Goal: Communication & Community: Answer question/provide support

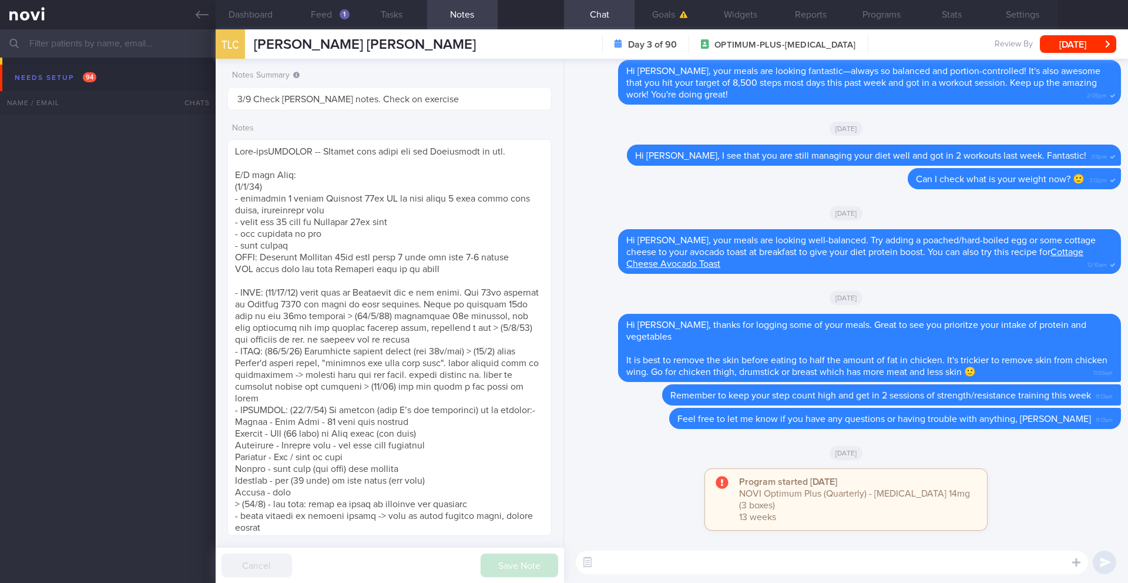
select select "8"
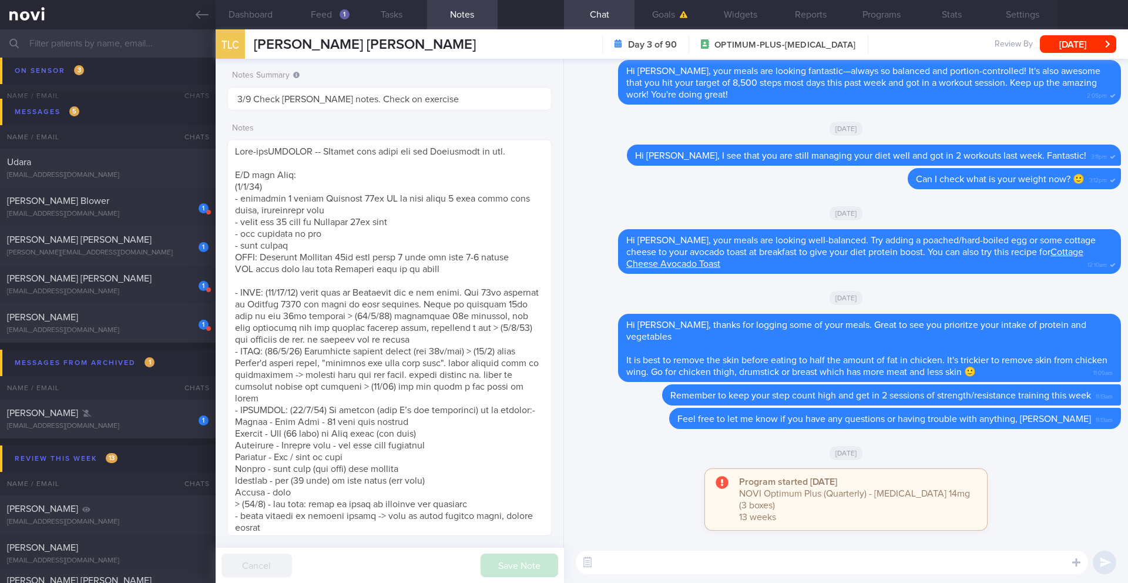
scroll to position [164, 295]
click at [338, 17] on button "Feed 1" at bounding box center [321, 14] width 71 height 29
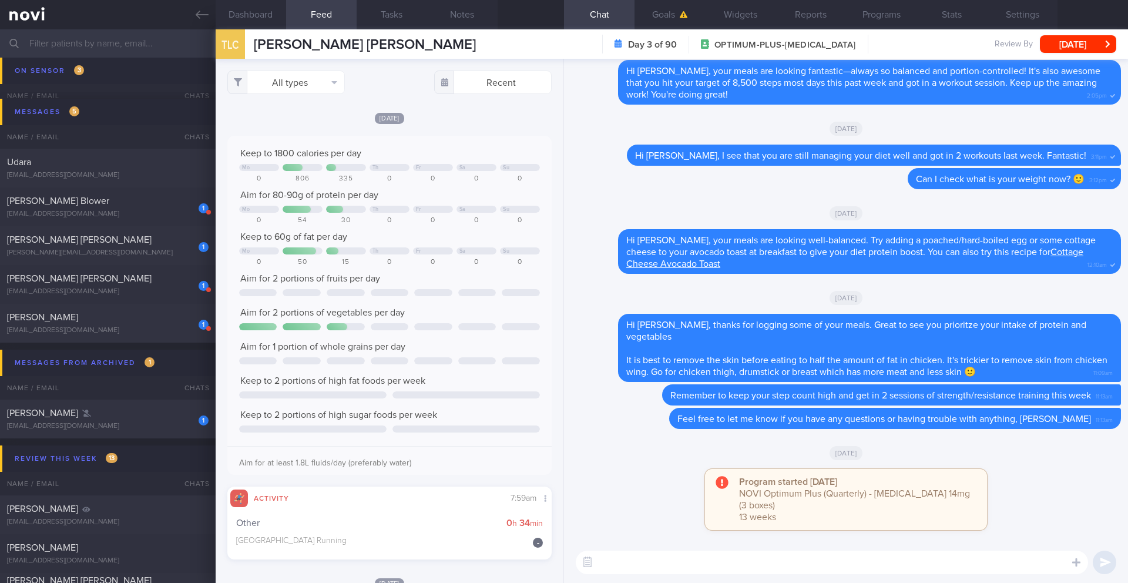
click at [709, 555] on textarea at bounding box center [832, 563] width 512 height 24
click at [712, 571] on textarea at bounding box center [832, 563] width 512 height 24
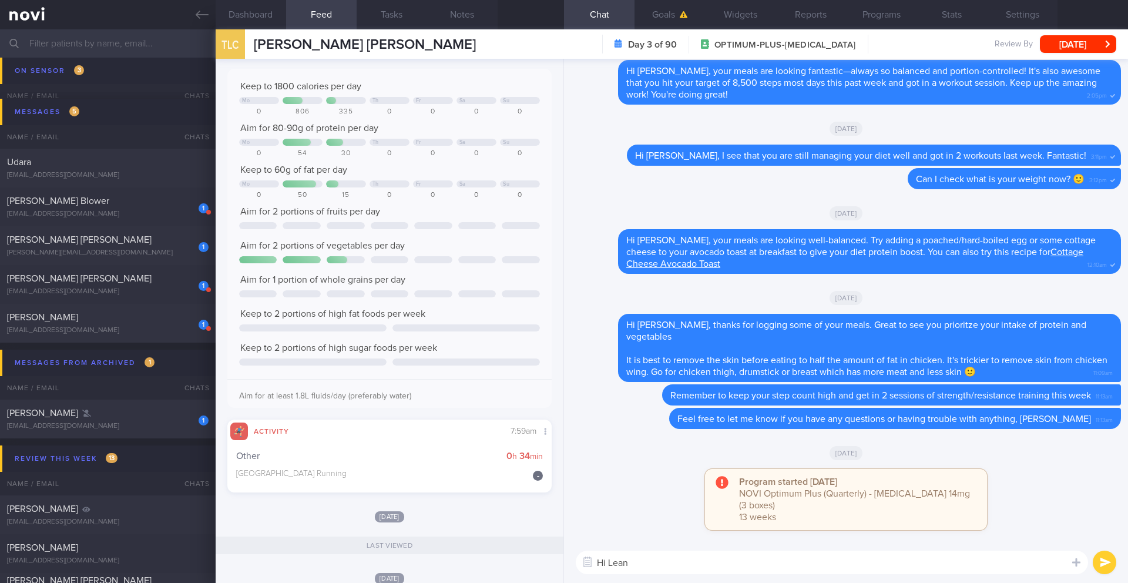
scroll to position [247, 0]
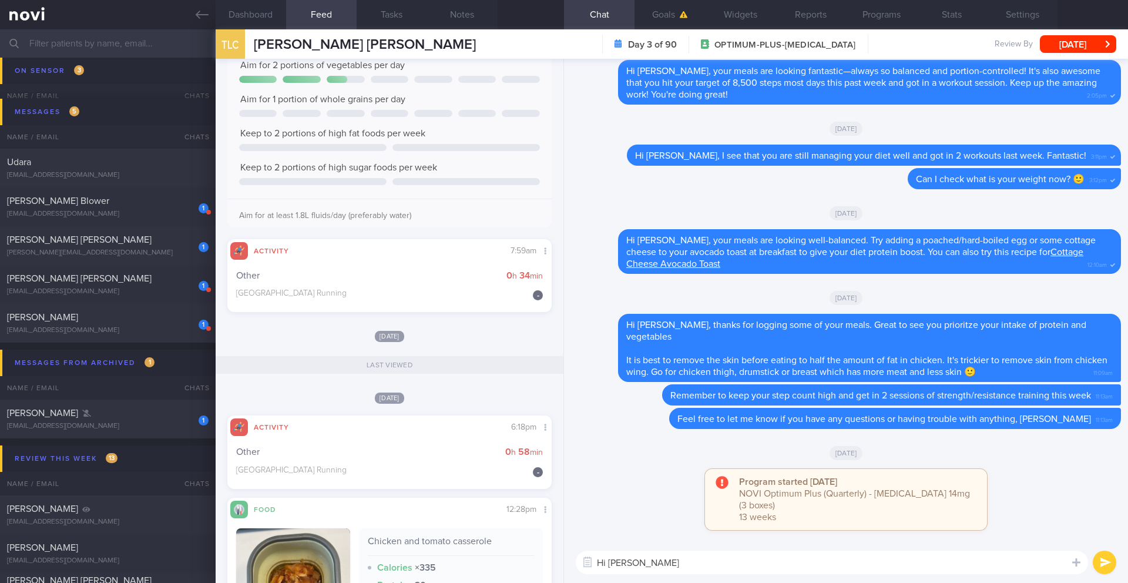
click at [673, 569] on textarea "Hi [PERSON_NAME]" at bounding box center [832, 563] width 512 height 24
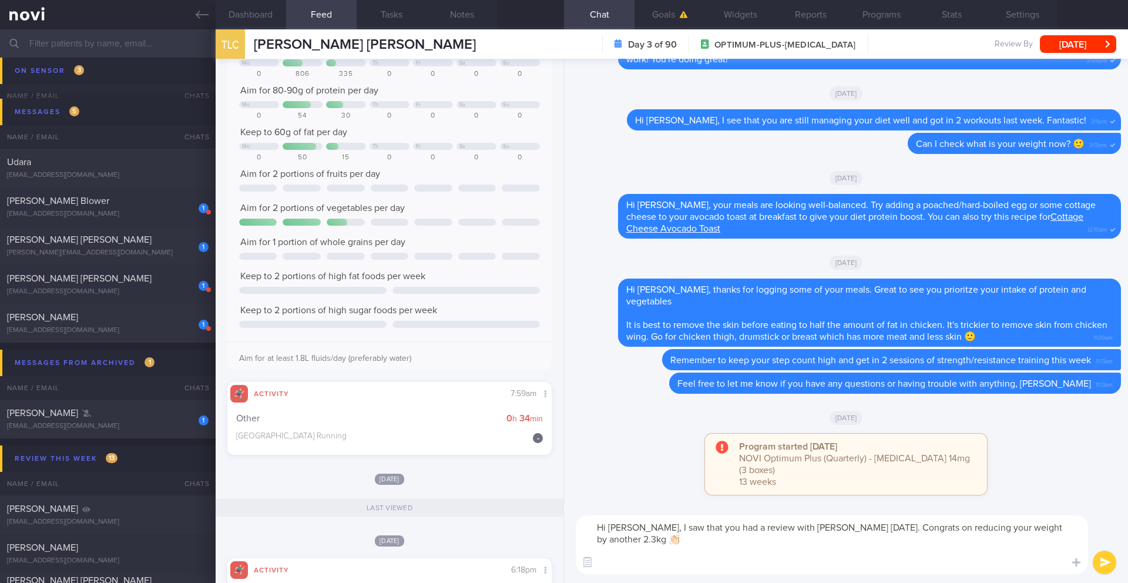
scroll to position [0, 0]
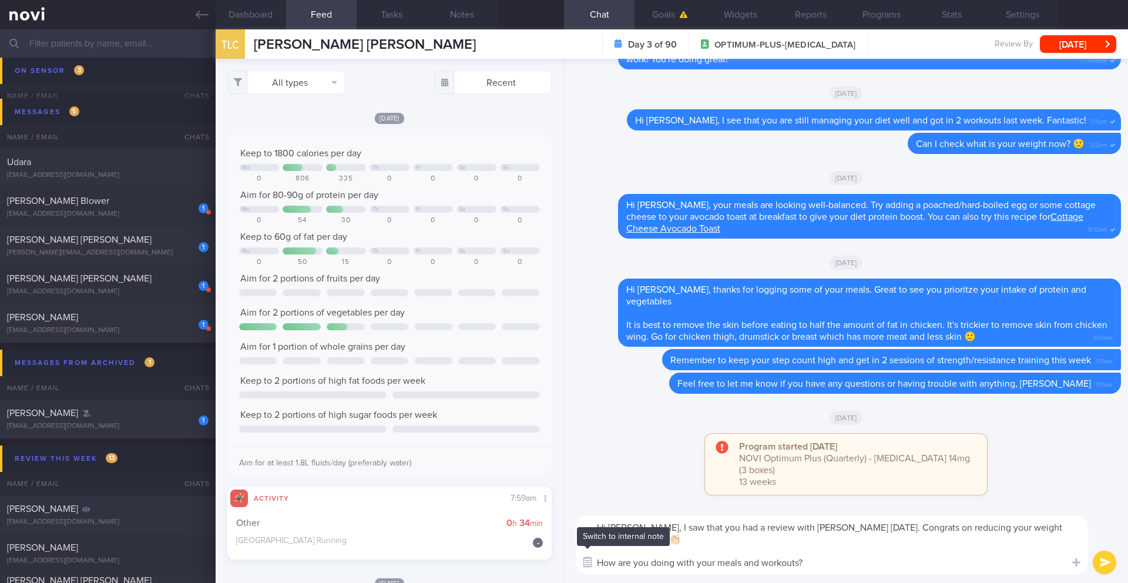
drag, startPoint x: 830, startPoint y: 564, endPoint x: 578, endPoint y: 567, distance: 252.7
click at [578, 567] on div "Chat Templates Admin [MEDICAL_DATA] Weight Nutrition Physical Activity Infograp…" at bounding box center [846, 545] width 564 height 76
type textarea "Hi [PERSON_NAME], I saw that you had a review with [PERSON_NAME] [DATE]. Congra…"
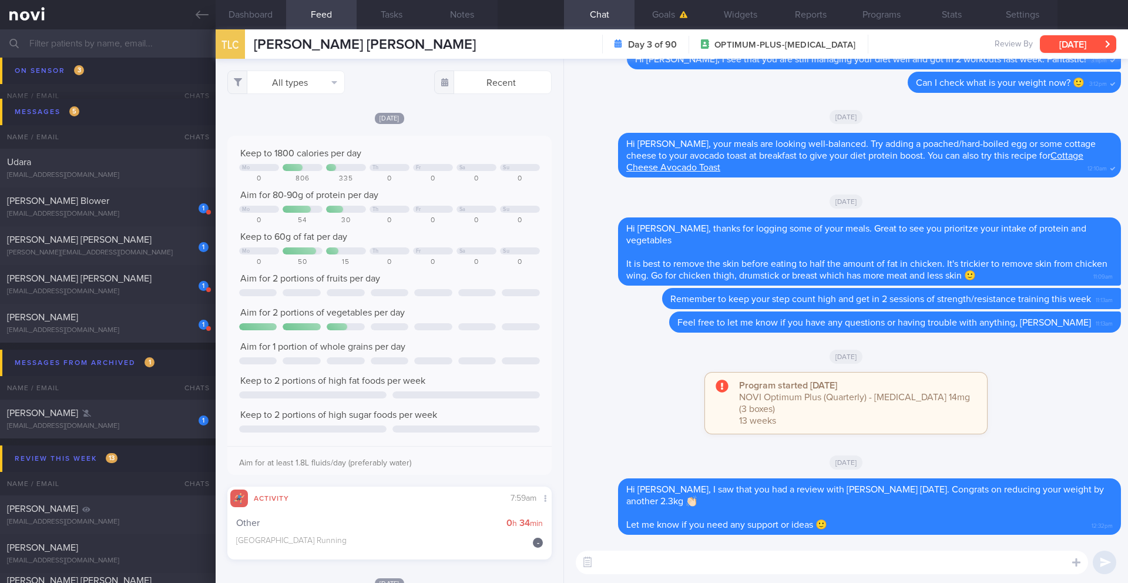
click at [1055, 46] on button "[DATE]" at bounding box center [1078, 44] width 76 height 18
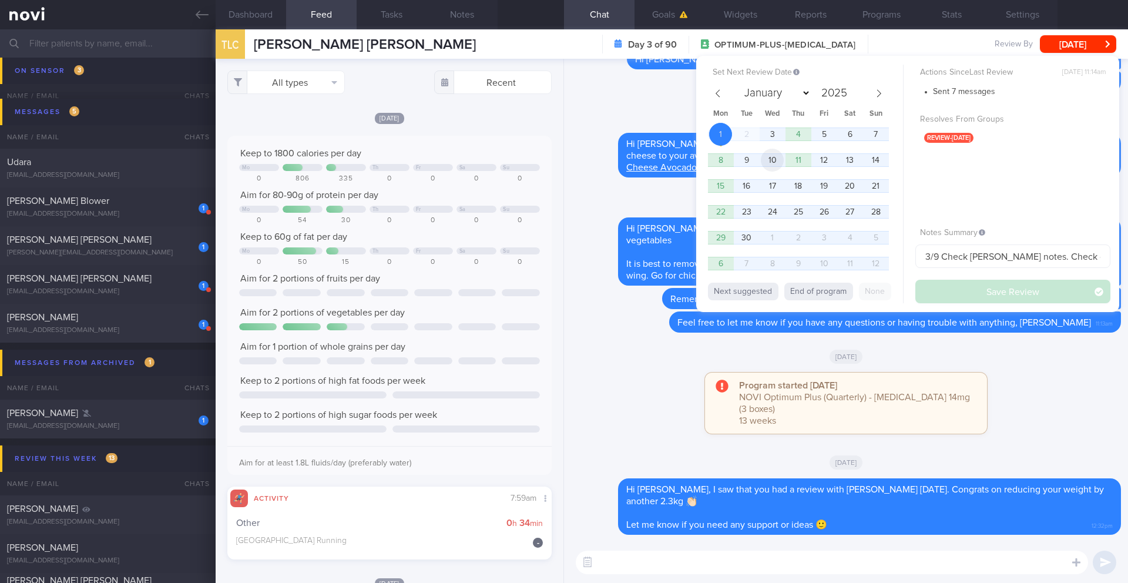
click at [782, 162] on span "10" at bounding box center [772, 160] width 23 height 23
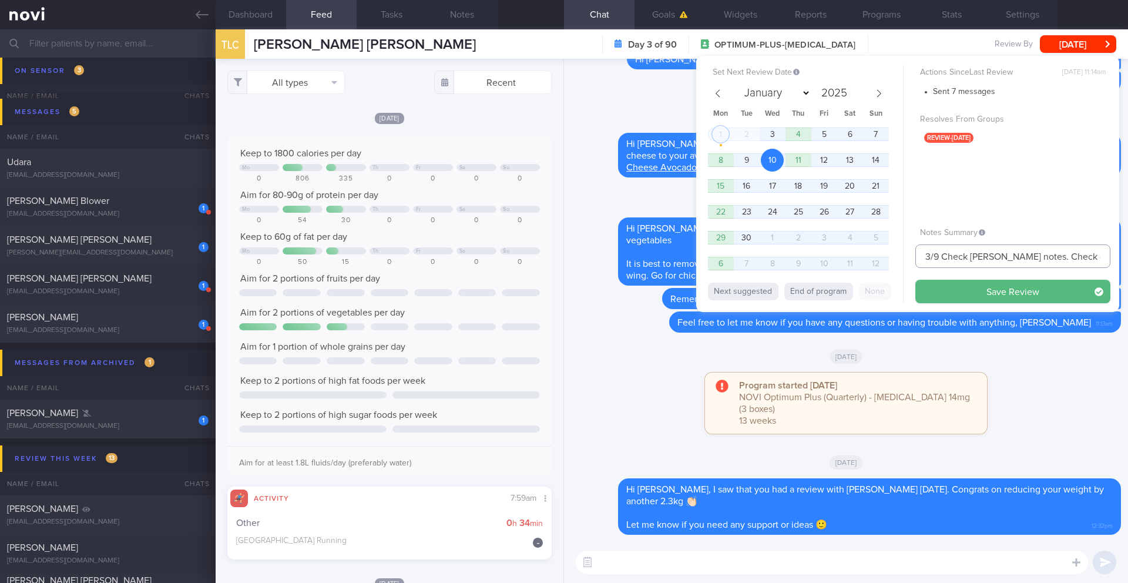
drag, startPoint x: 929, startPoint y: 254, endPoint x: 902, endPoint y: 256, distance: 27.1
click at [902, 256] on div "Set Next Review Date [DATE] January February March April May June July August S…" at bounding box center [907, 184] width 423 height 256
drag, startPoint x: 1037, startPoint y: 257, endPoint x: 984, endPoint y: 258, distance: 52.3
click at [984, 258] on input "10-11/9 Check [PERSON_NAME] notes. Check on exercise" at bounding box center [1013, 256] width 195 height 24
type input "10-11/9 Check for logs. Check on exercise"
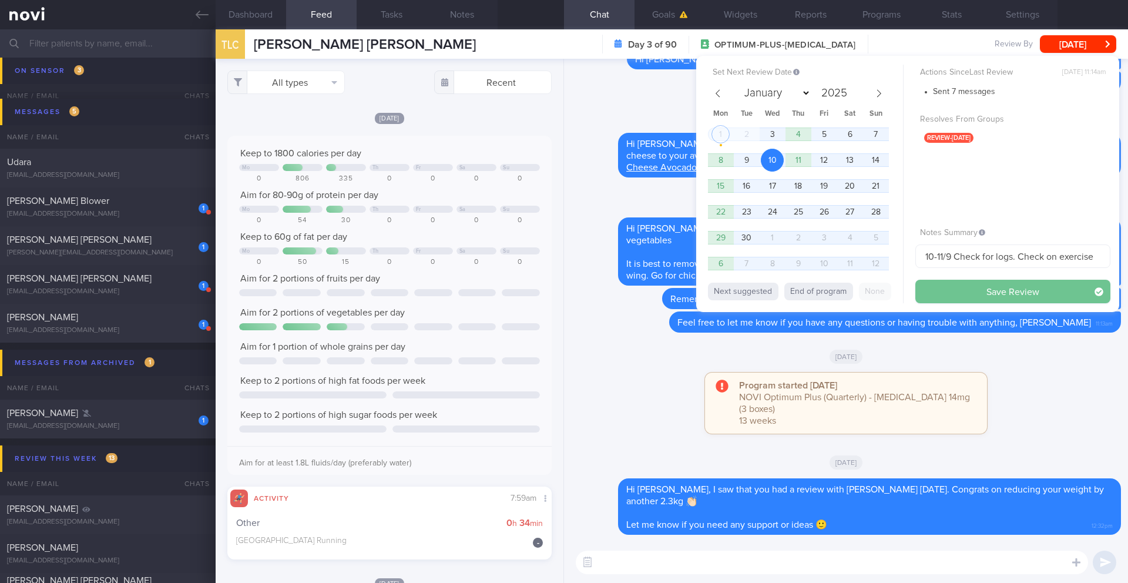
click at [1006, 299] on button "Save Review" at bounding box center [1013, 292] width 195 height 24
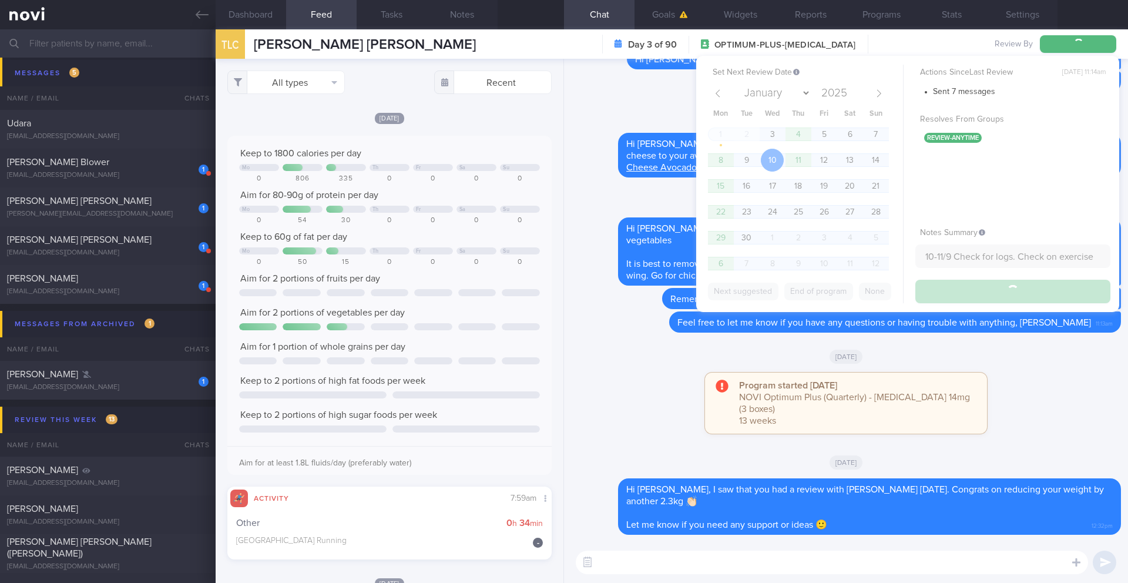
scroll to position [7235, 0]
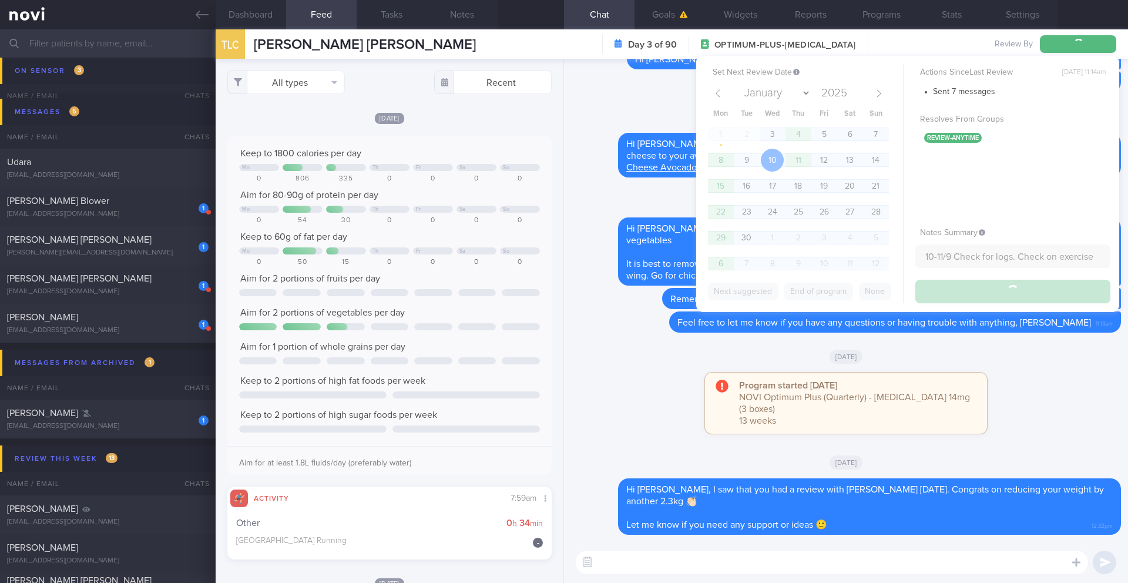
type input "10-11/9 Check for logs. Check on exercise"
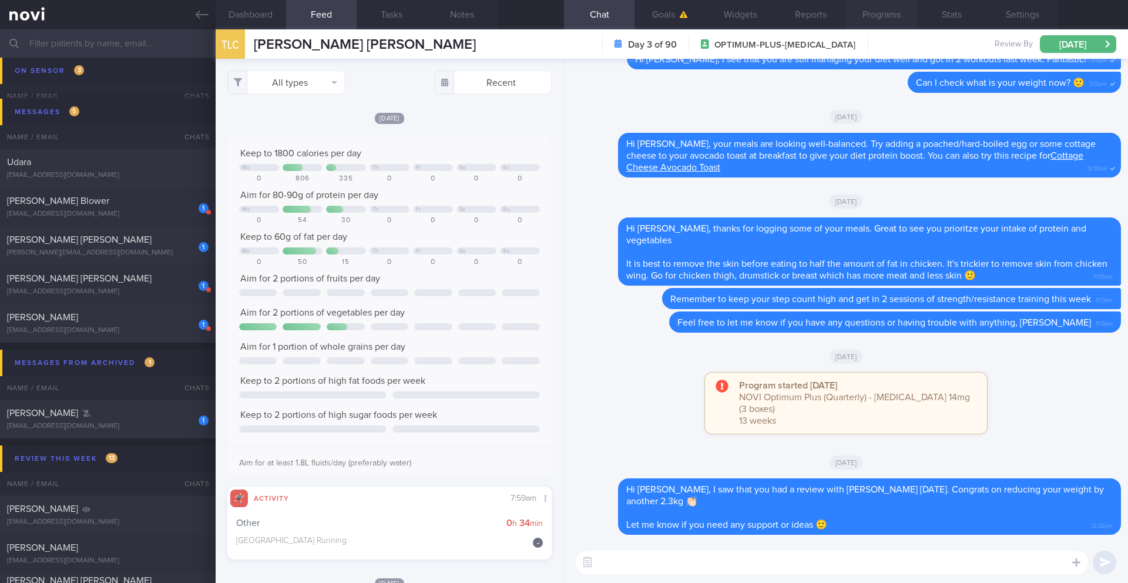
click at [889, 21] on button "Programs" at bounding box center [881, 14] width 71 height 29
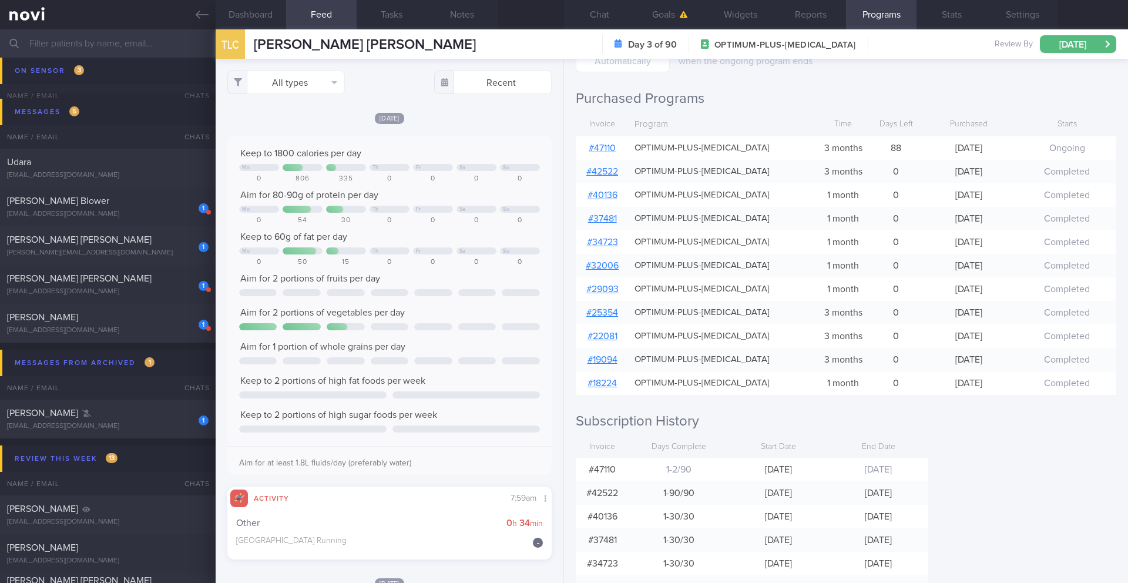
scroll to position [199, 0]
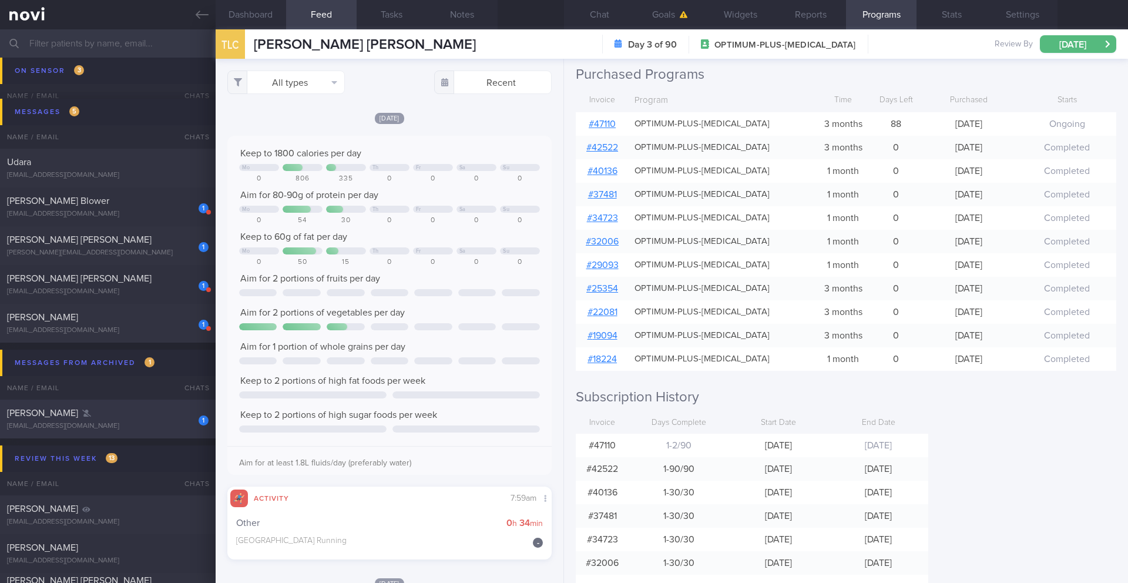
click at [165, 421] on div "1 [PERSON_NAME] [EMAIL_ADDRESS][DOMAIN_NAME]" at bounding box center [108, 419] width 216 height 24
type input "29/8 SAF"
type textarea "SUPPORT NEEDED: CHALLENGE: Tempting food Wt Targets: - Short term target wt: 92…"
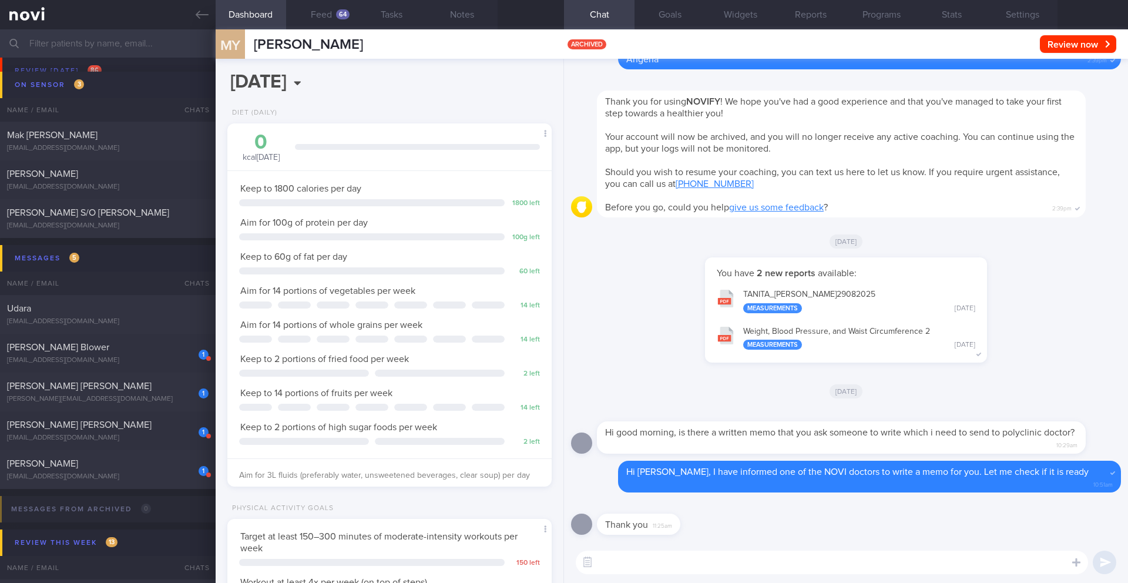
scroll to position [7088, 0]
click at [206, 24] on link at bounding box center [108, 14] width 216 height 29
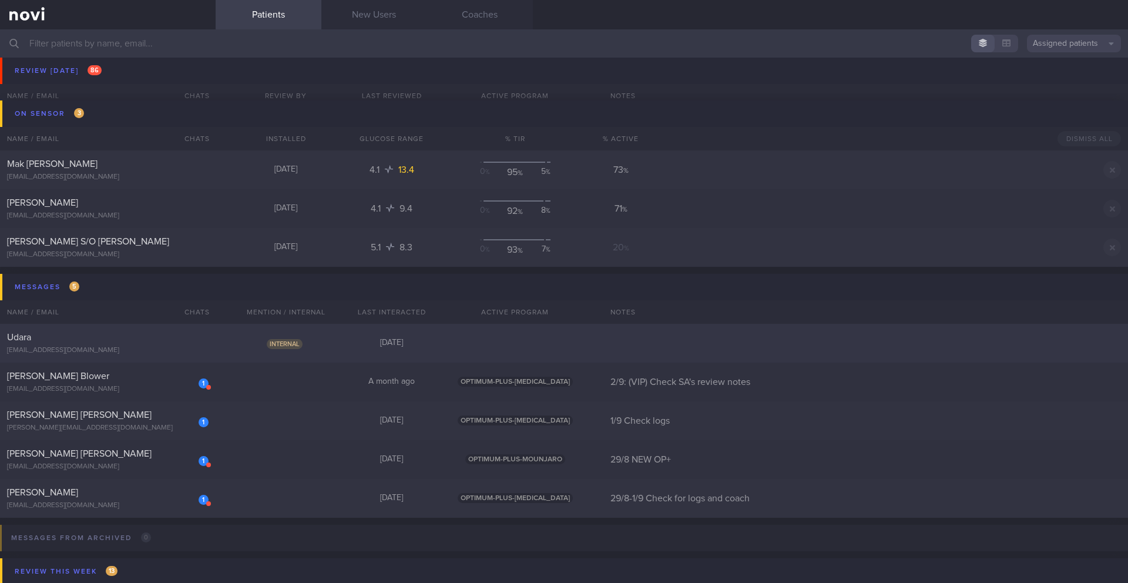
scroll to position [7057, 0]
click at [128, 420] on div "[PERSON_NAME] [PERSON_NAME]" at bounding box center [106, 419] width 199 height 12
select select "8"
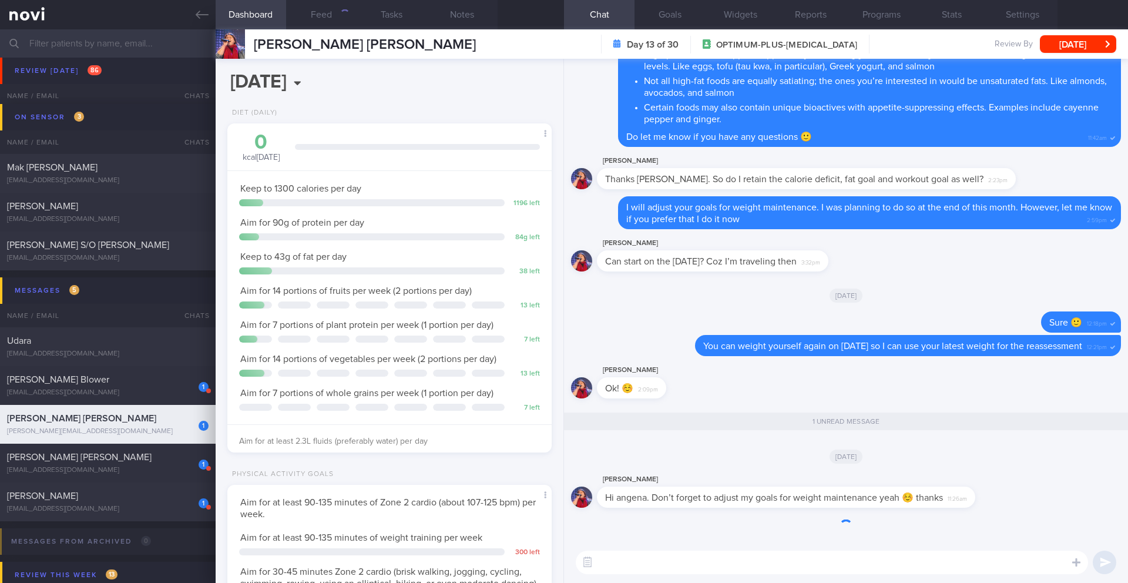
scroll to position [164, 295]
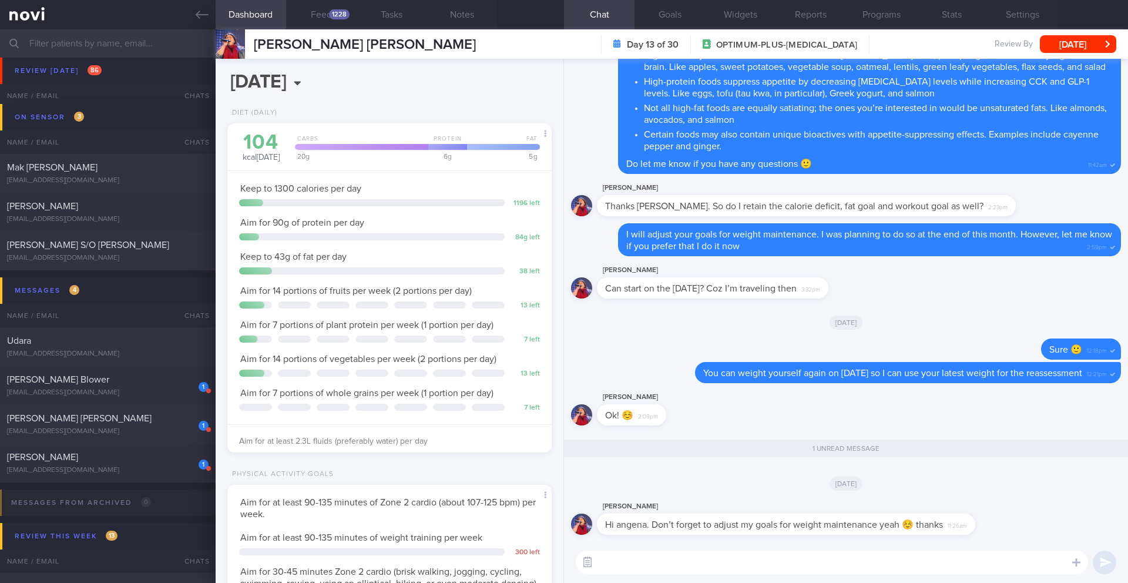
click at [595, 562] on button "button" at bounding box center [587, 562] width 21 height 21
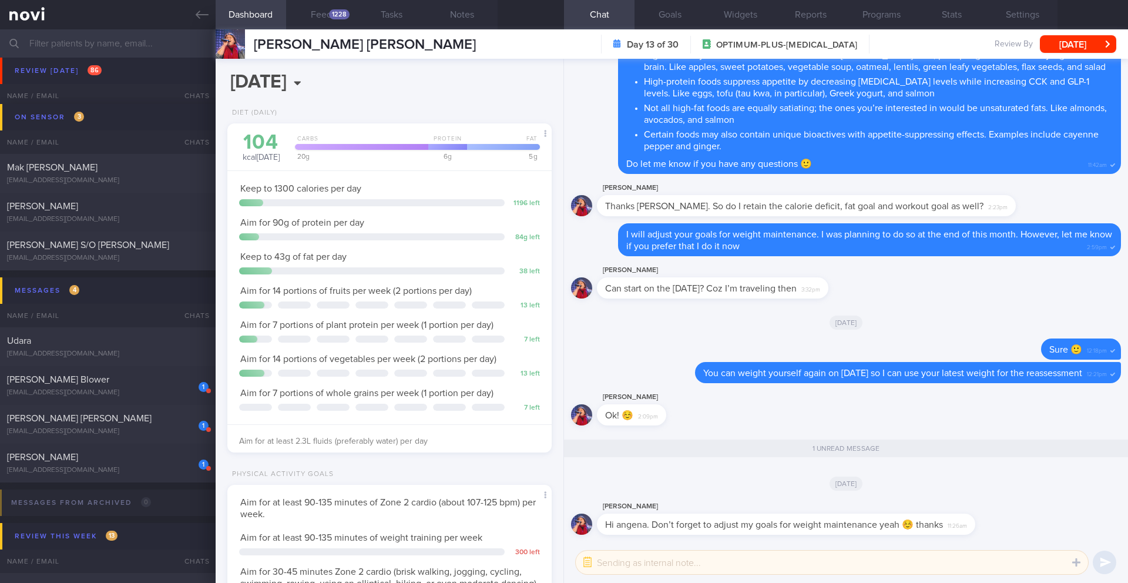
click at [624, 563] on textarea at bounding box center [832, 563] width 512 height 24
drag, startPoint x: 589, startPoint y: 568, endPoint x: 603, endPoint y: 565, distance: 14.3
click at [588, 568] on button "button" at bounding box center [587, 562] width 21 height 21
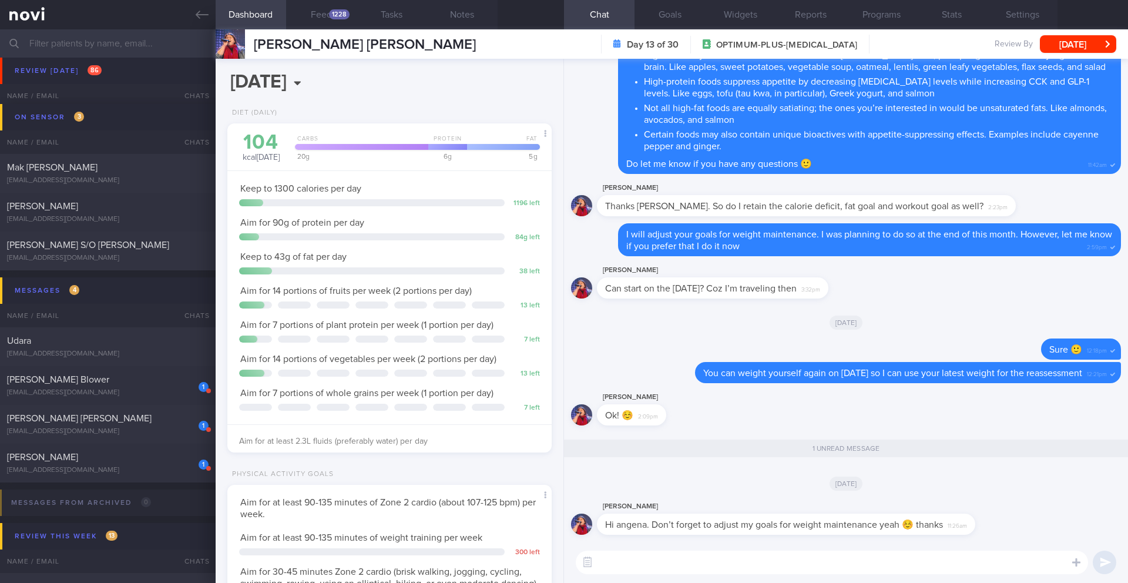
click at [612, 564] on textarea at bounding box center [832, 563] width 512 height 24
type textarea "Hi [PERSON_NAME], thank you for the reminder 🙂"
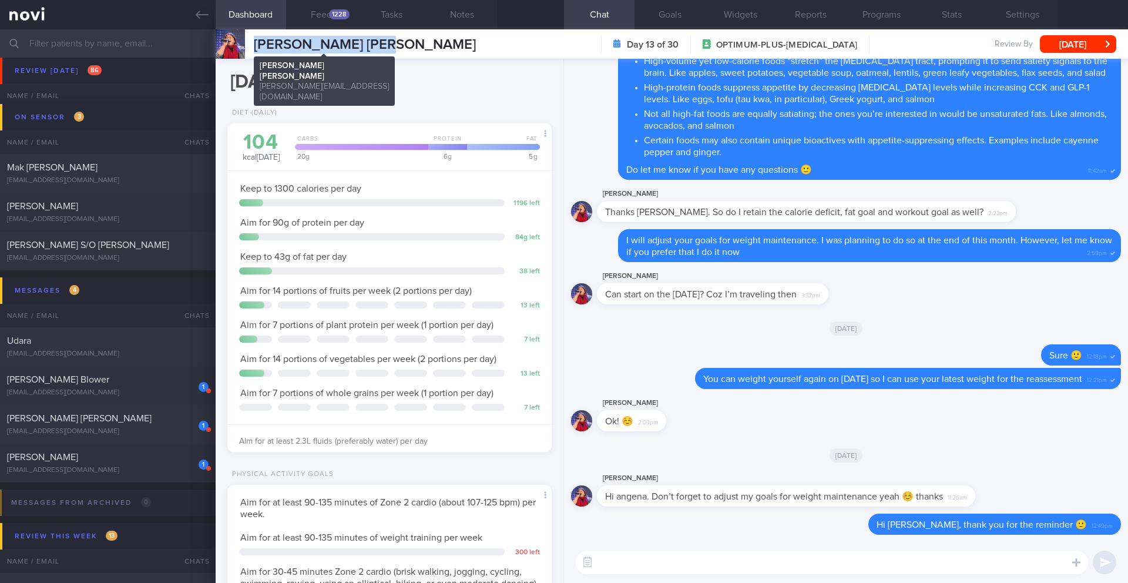
drag, startPoint x: 378, startPoint y: 44, endPoint x: 247, endPoint y: 44, distance: 131.6
click at [247, 44] on div "[PERSON_NAME] [PERSON_NAME] MUK [PERSON_NAME] ASHLEY [EMAIL_ADDRESS][DOMAIN_NAM…" at bounding box center [672, 43] width 913 height 29
copy div "[PERSON_NAME] [PERSON_NAME]"
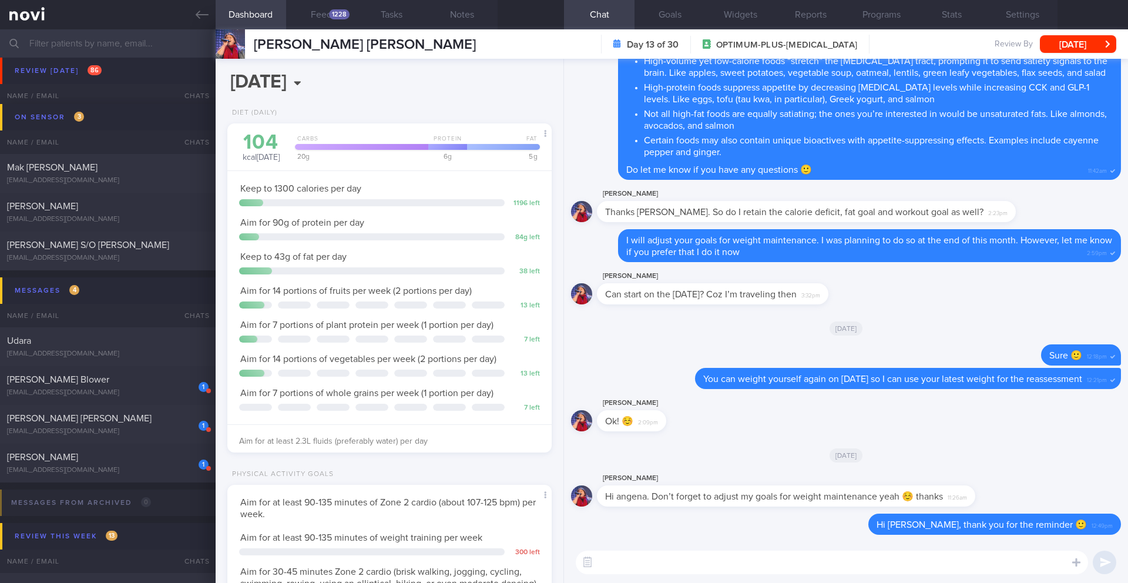
click at [615, 564] on textarea at bounding box center [832, 563] width 512 height 24
type textarea "Let me do it now"
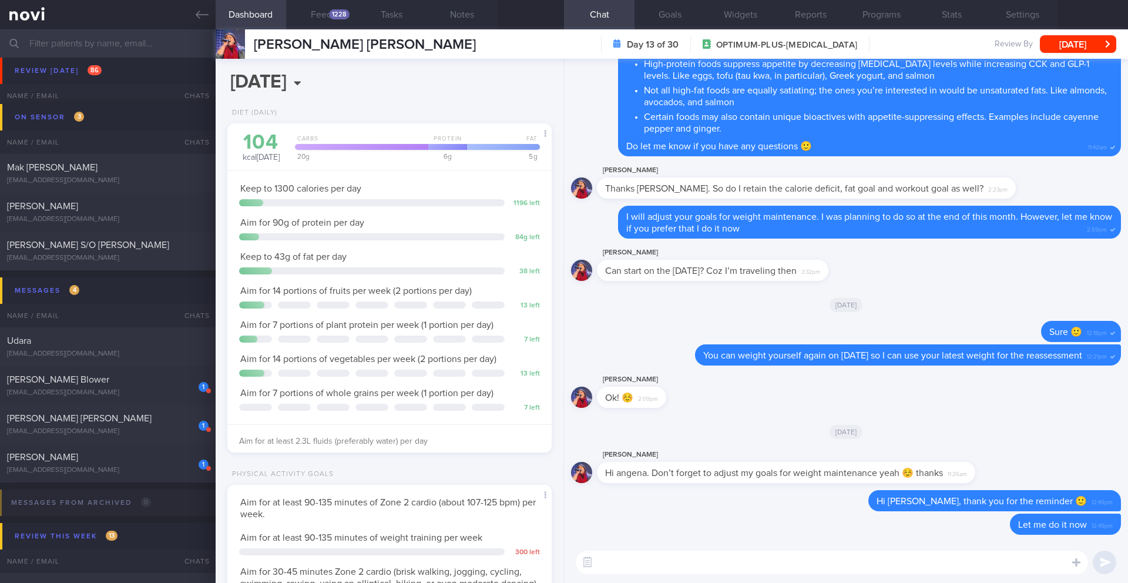
click at [261, 19] on button "Dashboard" at bounding box center [251, 14] width 71 height 29
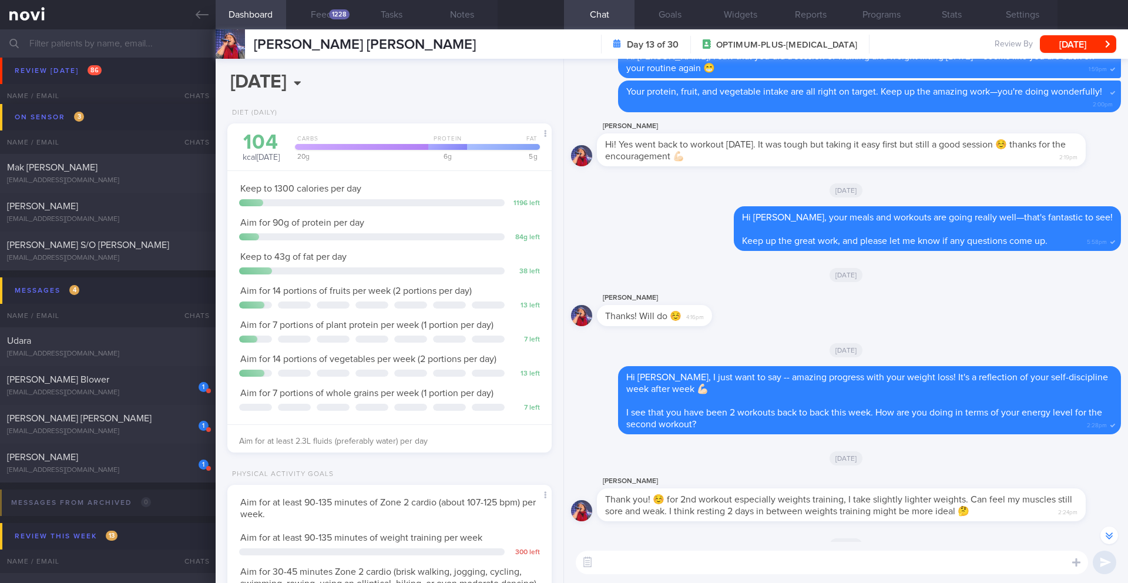
scroll to position [-1235, 0]
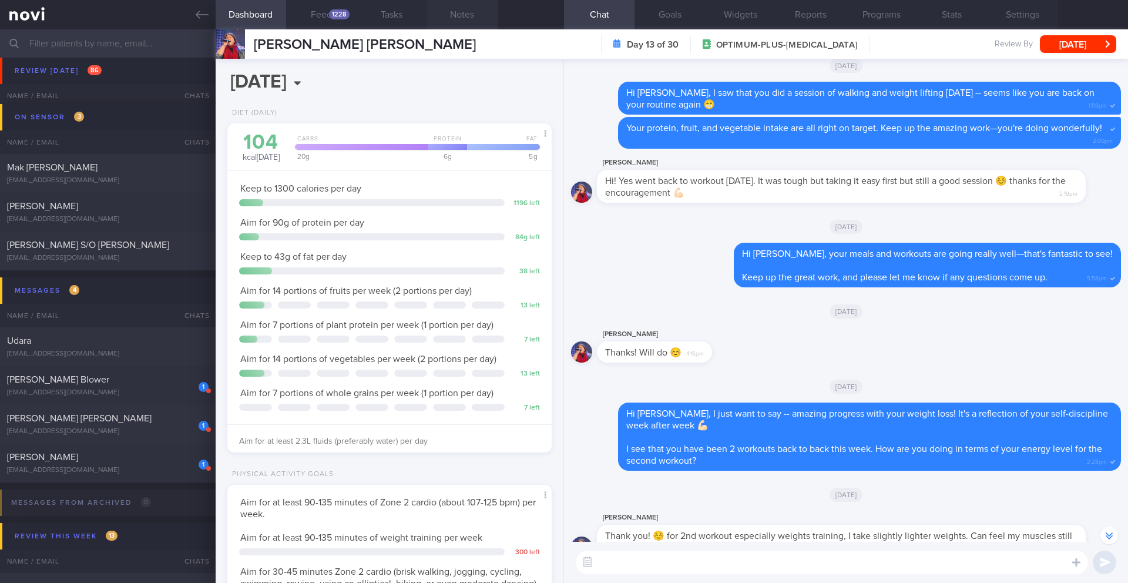
click at [459, 14] on button "Notes" at bounding box center [462, 14] width 71 height 29
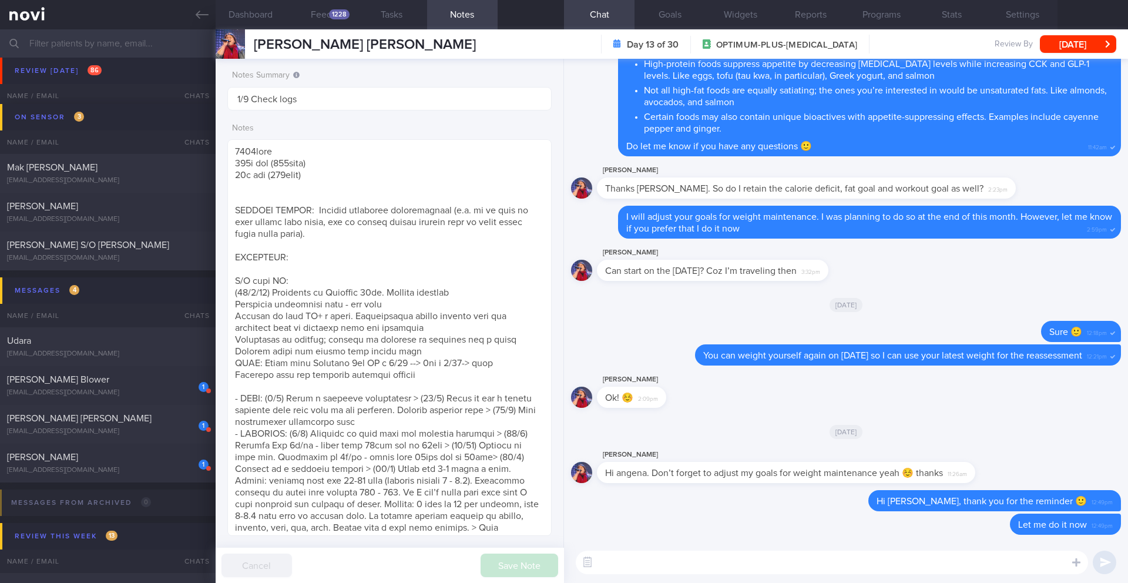
click at [839, 562] on textarea at bounding box center [832, 563] width 512 height 24
drag, startPoint x: 745, startPoint y: 567, endPoint x: 554, endPoint y: 559, distance: 191.8
click at [554, 559] on div "Dashboard Feed 1228 Tasks Notes Chat Goals Widgets Reports Programs Stats Setti…" at bounding box center [672, 306] width 913 height 554
click at [665, 561] on textarea "What do you for see your exercise routine to be while in the maintenance stage?" at bounding box center [832, 563] width 512 height 24
type textarea "What do you foresee your exercise routine to be while in the maintenance stage?"
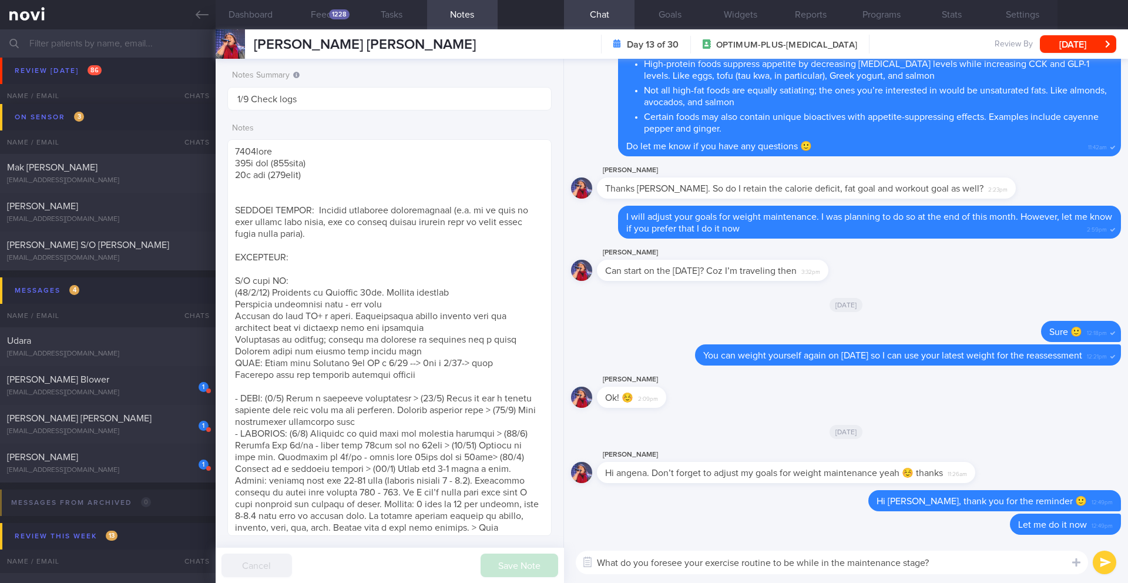
click at [1113, 564] on button "submit" at bounding box center [1105, 563] width 24 height 24
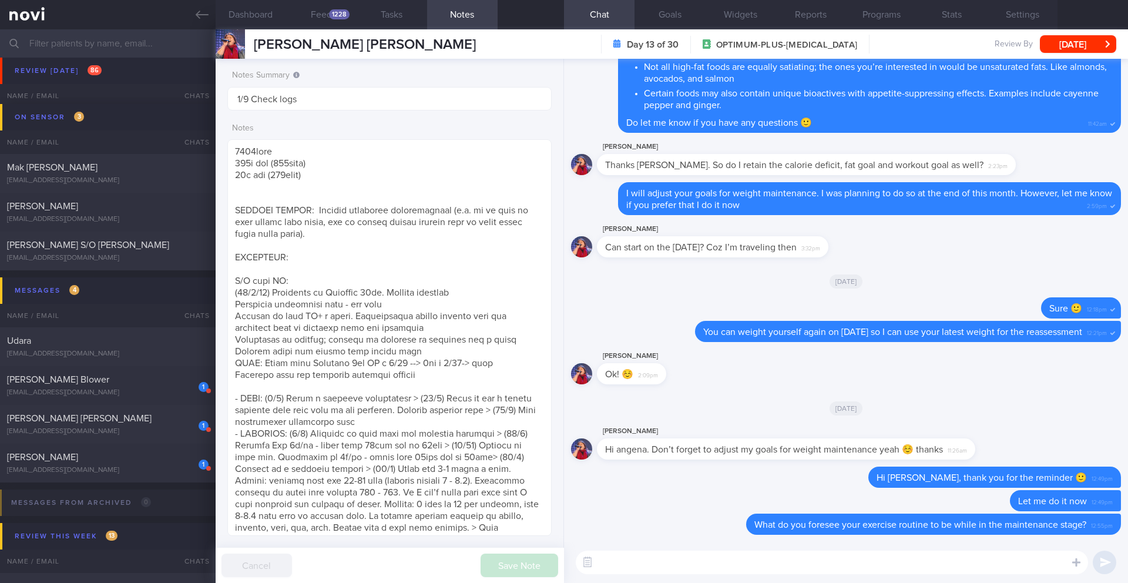
click at [125, 46] on input "text" at bounding box center [564, 43] width 1128 height 28
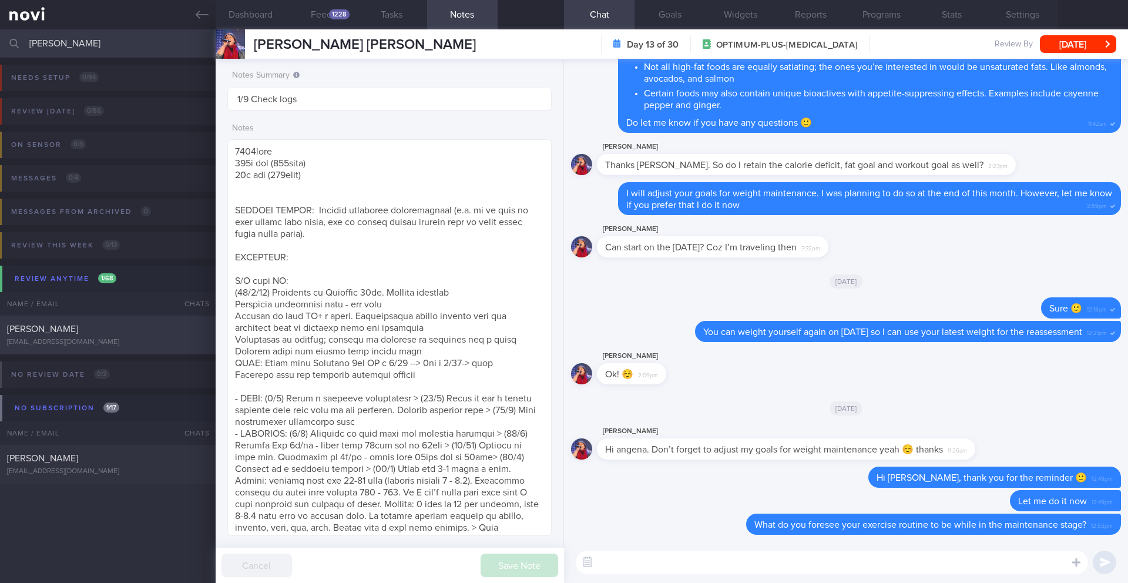
type input "[PERSON_NAME]"
click at [121, 339] on div "[EMAIL_ADDRESS][DOMAIN_NAME]" at bounding box center [108, 342] width 202 height 9
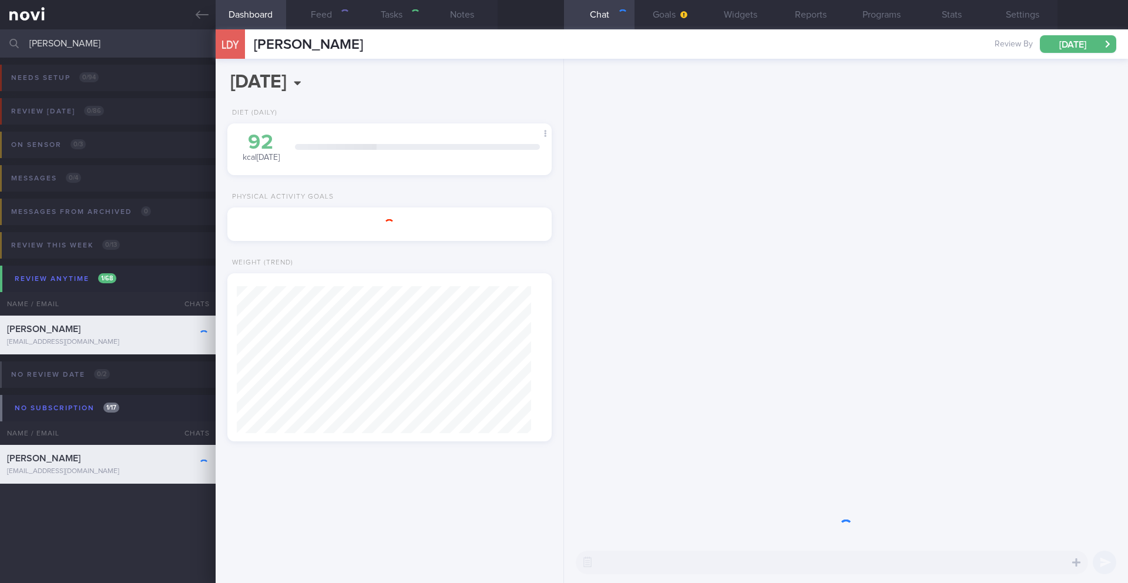
type input "26/9 Check JJ's r/v notes"
type textarea "SUPPORT NEEDED: Discipline (to log). Increasing awareness. Positive reinforceme…"
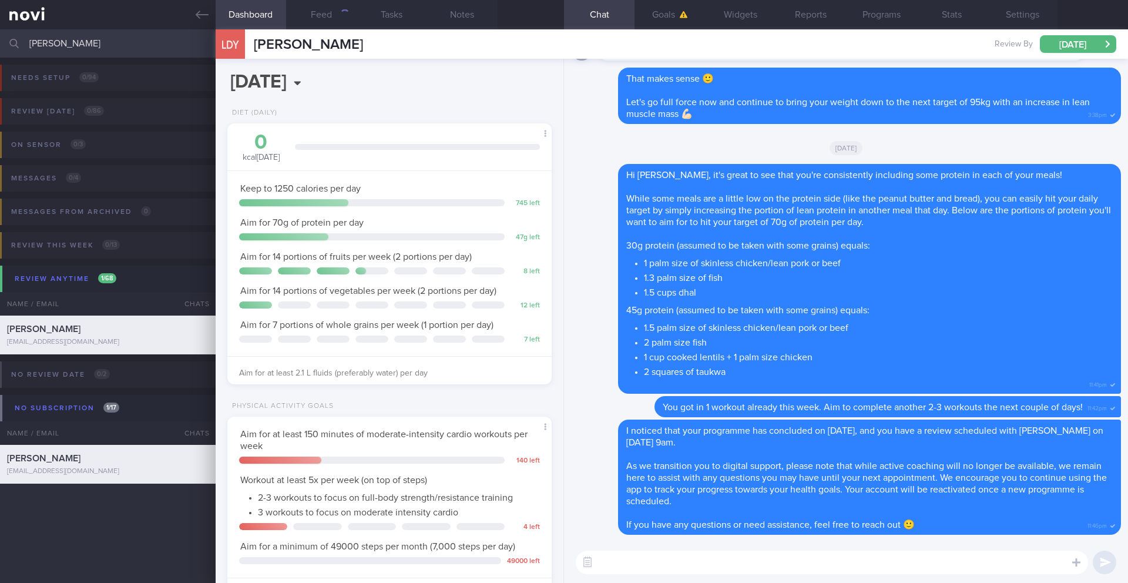
scroll to position [164, 295]
click at [1064, 48] on button "[DATE]" at bounding box center [1078, 44] width 76 height 18
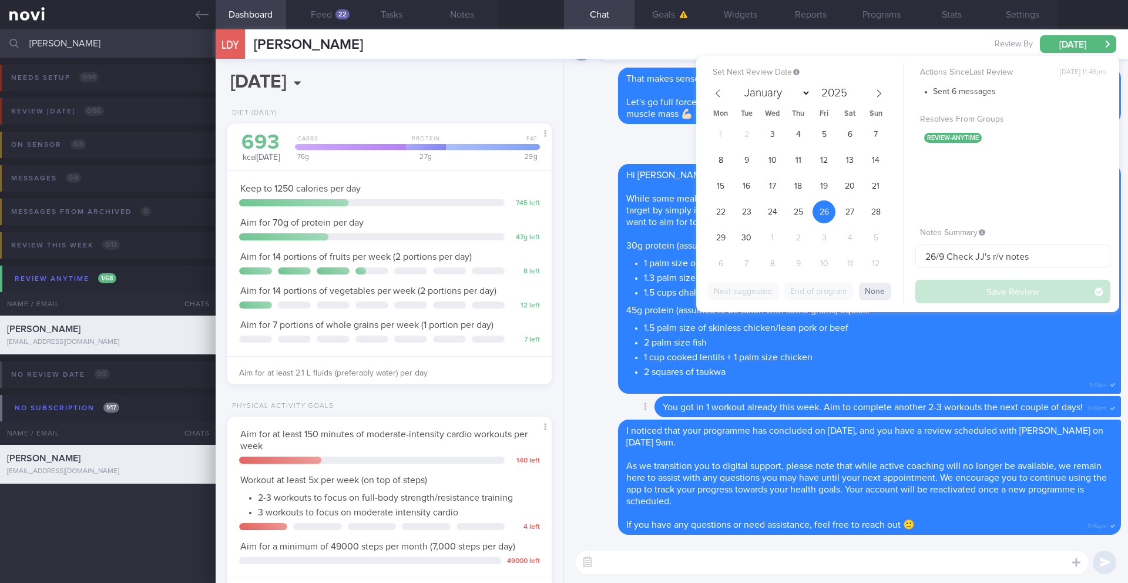
click at [617, 413] on div "Delete You got in 1 workout already this week. Aim to complete another 2-3 work…" at bounding box center [865, 406] width 514 height 21
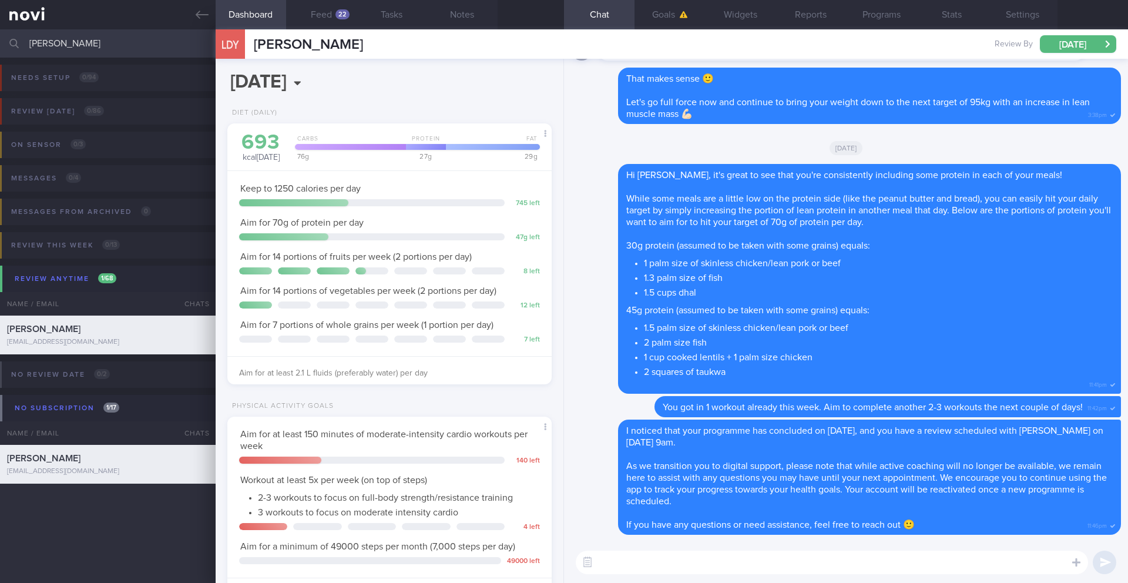
click at [110, 53] on input "[PERSON_NAME]" at bounding box center [564, 43] width 1128 height 28
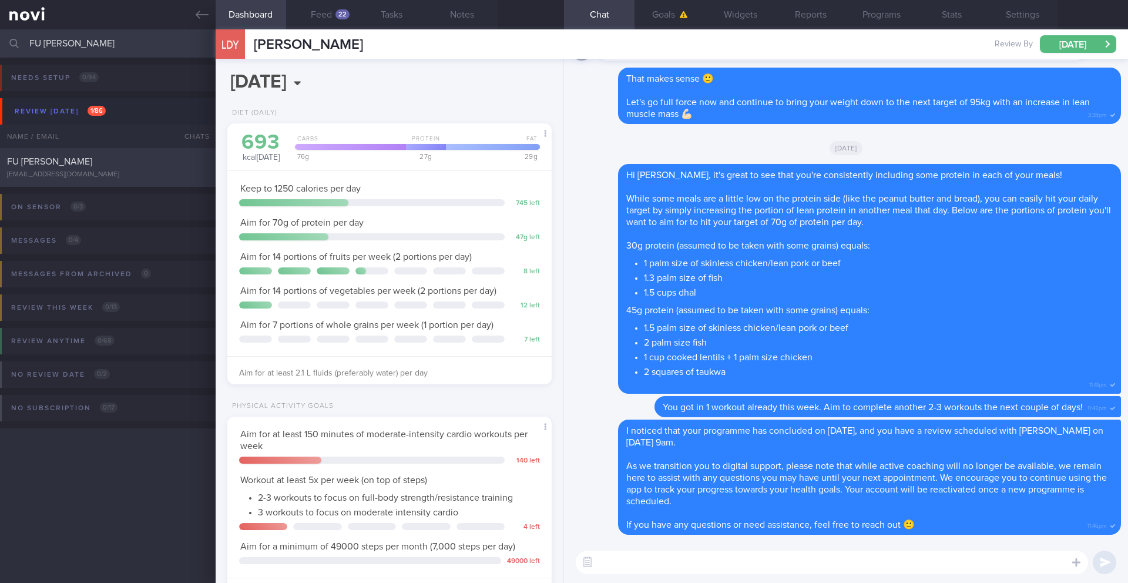
type input "FU [PERSON_NAME]"
click at [111, 172] on div "[EMAIL_ADDRESS][DOMAIN_NAME]" at bounding box center [108, 174] width 202 height 9
type input "1/9 NEW OP+"
type textarea "SUPPORT NEEDED: CHALLENGE: R/V with [PERSON_NAME]: ([DATE]) No side effects No …"
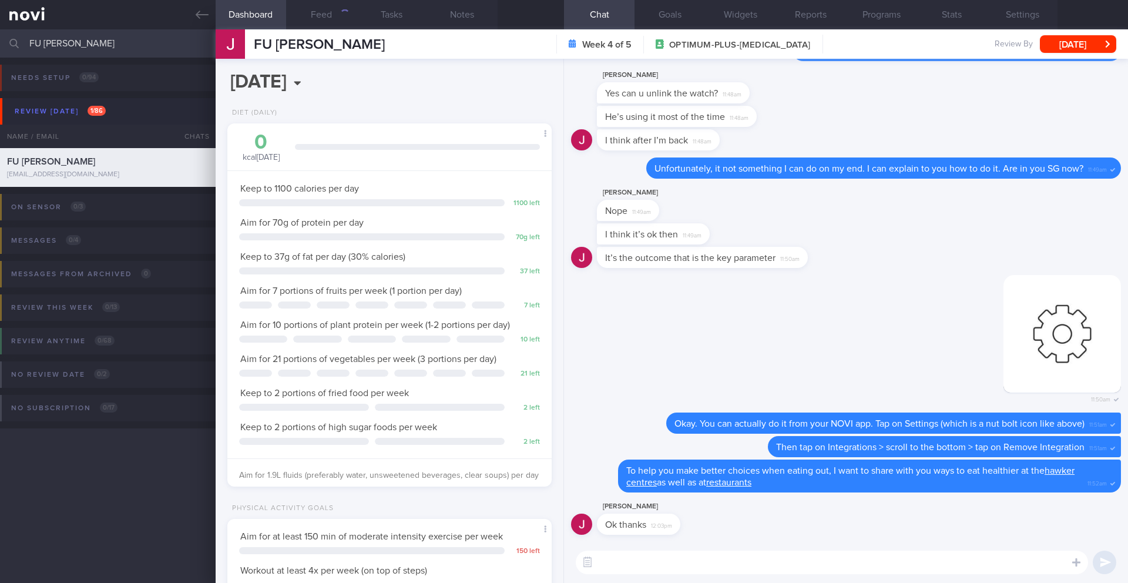
scroll to position [164, 295]
click at [328, 18] on button "Feed 85" at bounding box center [321, 14] width 71 height 29
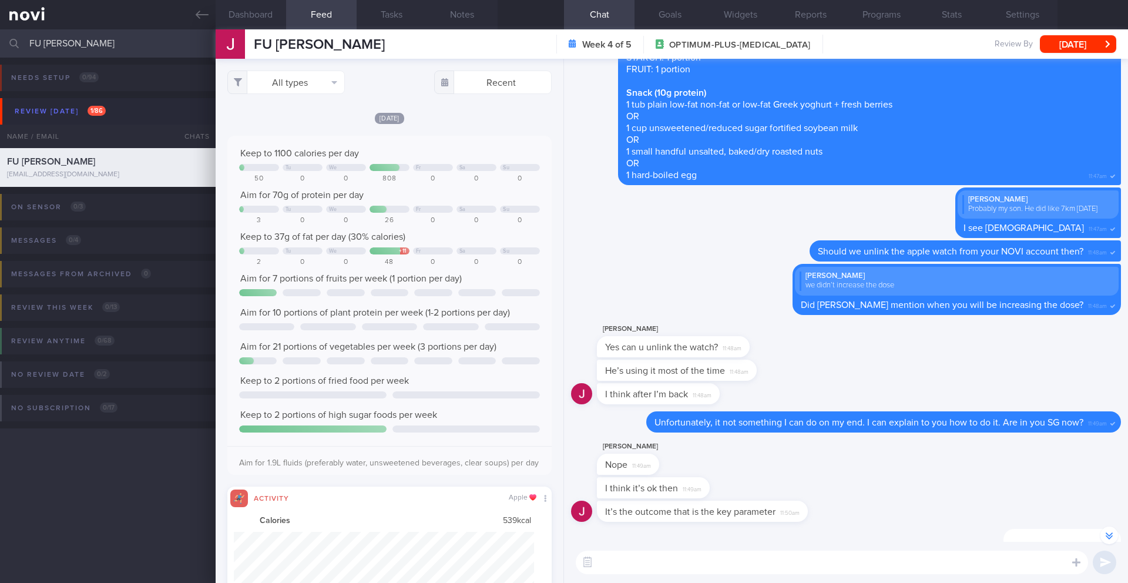
click at [698, 582] on div "​ ​" at bounding box center [846, 562] width 564 height 41
click at [710, 566] on textarea at bounding box center [832, 563] width 512 height 24
type textarea "G"
type textarea "H"
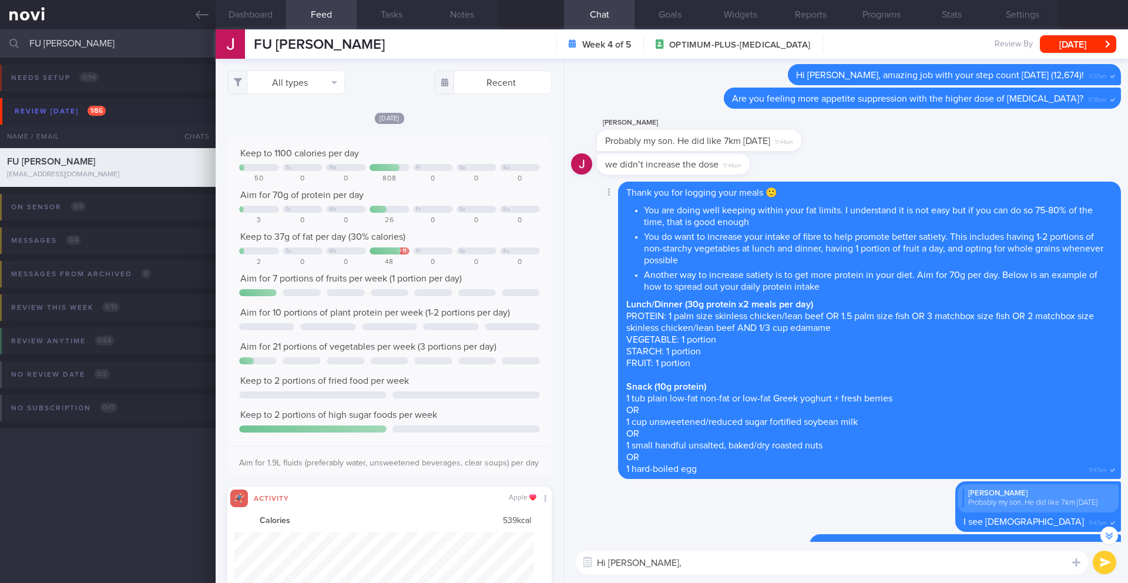
scroll to position [-612, 0]
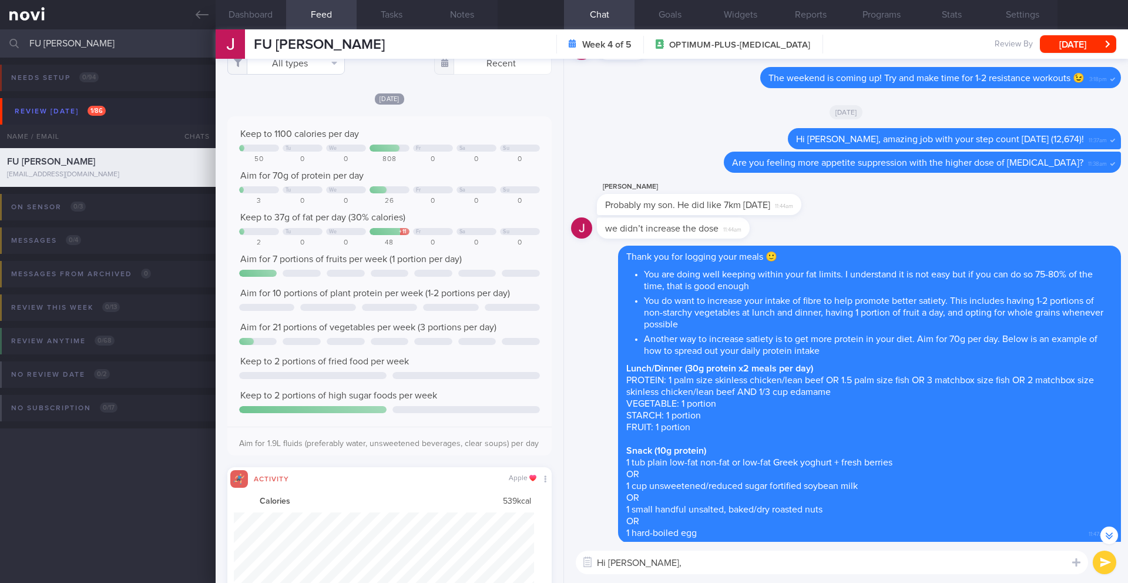
type textarea "Hi [PERSON_NAME],"
click at [270, 70] on button "All types" at bounding box center [286, 63] width 118 height 24
click at [270, 98] on button "Activity" at bounding box center [286, 104] width 116 height 18
checkbox input "false"
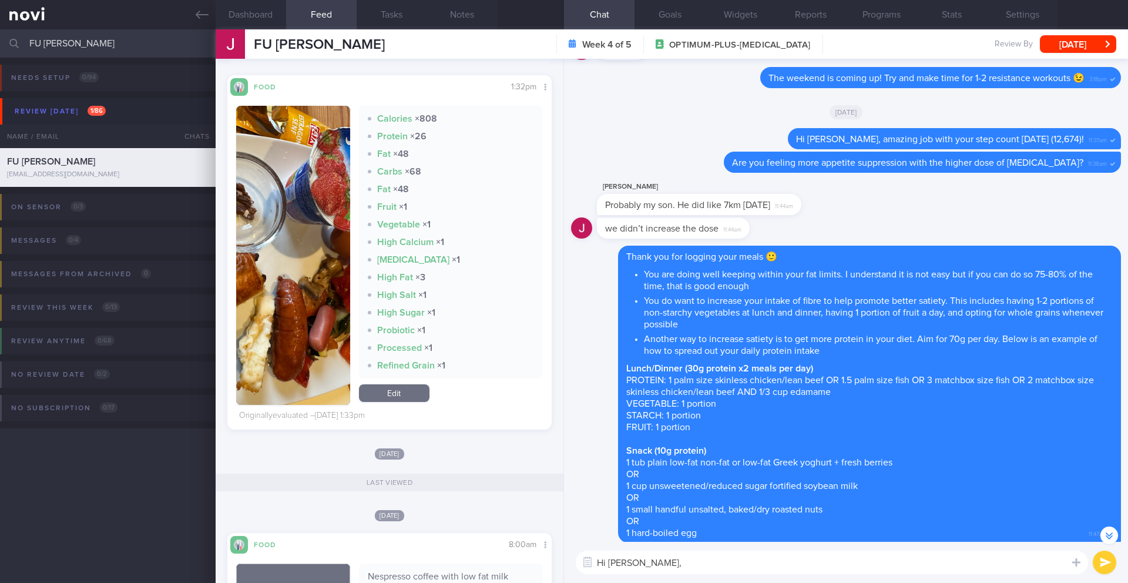
click at [277, 255] on button "button" at bounding box center [293, 255] width 114 height 299
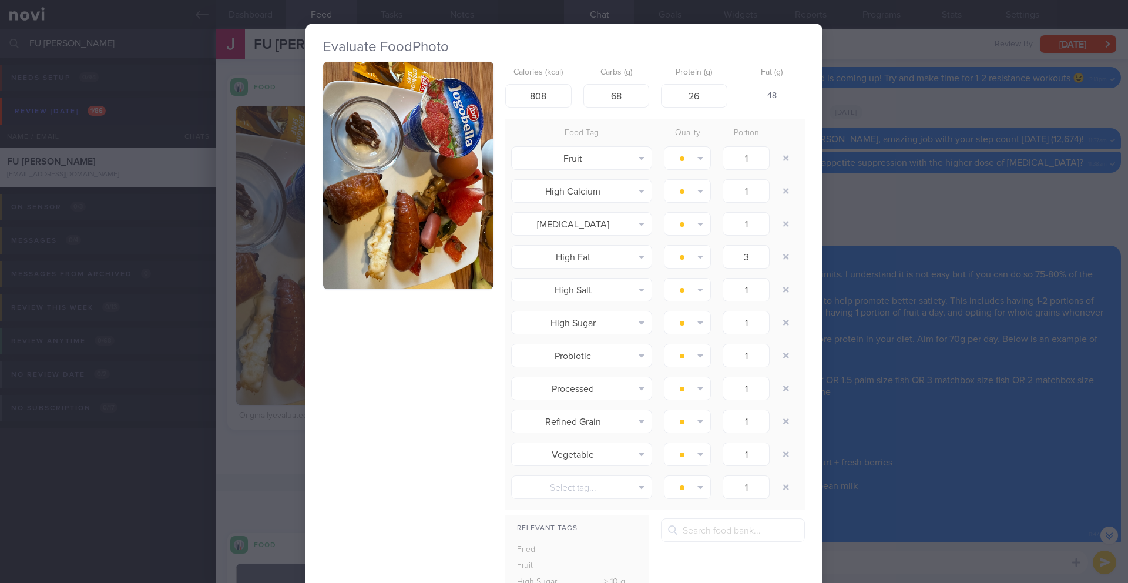
click at [912, 210] on div "Evaluate Food Photo Calories (kcal) 808 Carbs (g) 68 Protein (g) 26 Fat (g) 48 …" at bounding box center [564, 291] width 1128 height 583
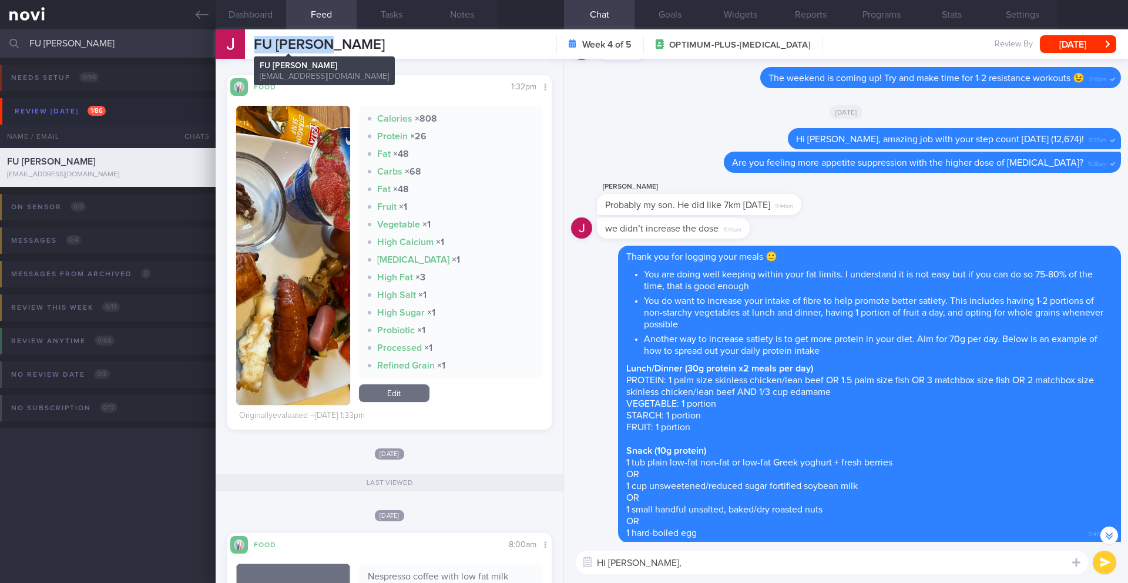
drag, startPoint x: 326, startPoint y: 49, endPoint x: 257, endPoint y: 41, distance: 69.8
click at [257, 41] on div "FU [PERSON_NAME] FU [PERSON_NAME] [EMAIL_ADDRESS][DOMAIN_NAME] Week 4 of 5 OPTI…" at bounding box center [672, 43] width 913 height 29
copy span "FU [PERSON_NAME]"
